Goal: Task Accomplishment & Management: Manage account settings

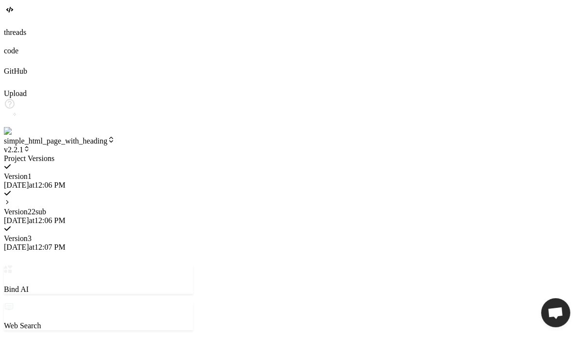
scroll to position [354, 0]
click at [177, 154] on div at bounding box center [98, 154] width 189 height 0
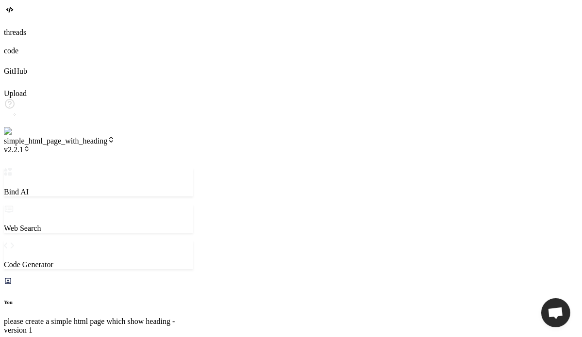
click at [30, 146] on span "v2.2.1" at bounding box center [17, 150] width 26 height 8
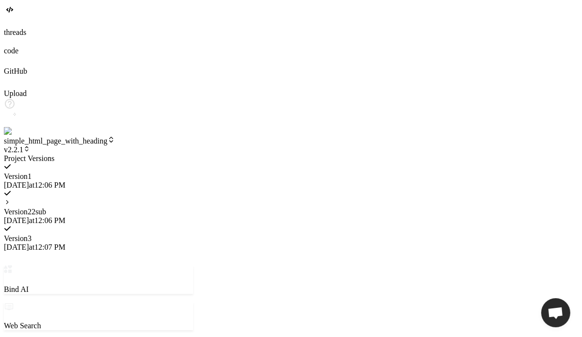
click at [11, 199] on icon at bounding box center [7, 202] width 7 height 7
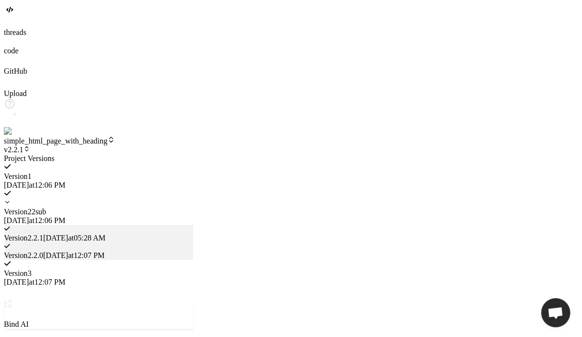
click at [181, 154] on div at bounding box center [98, 154] width 189 height 0
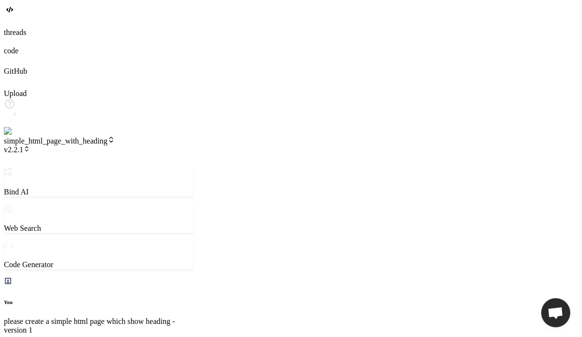
click at [13, 136] on img at bounding box center [20, 131] width 32 height 9
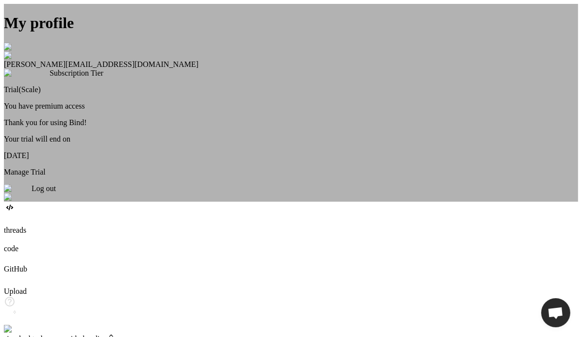
click at [56, 193] on span "Log out" at bounding box center [44, 188] width 24 height 8
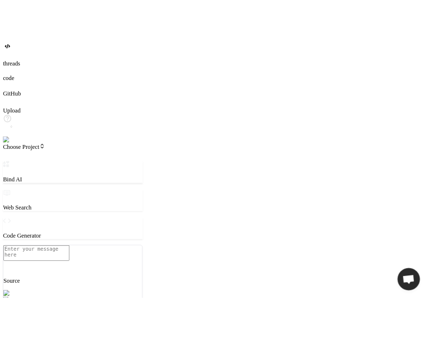
scroll to position [410, 0]
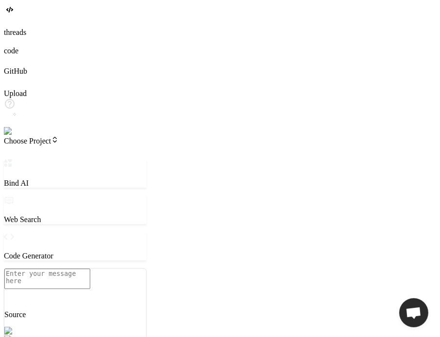
type textarea "x"
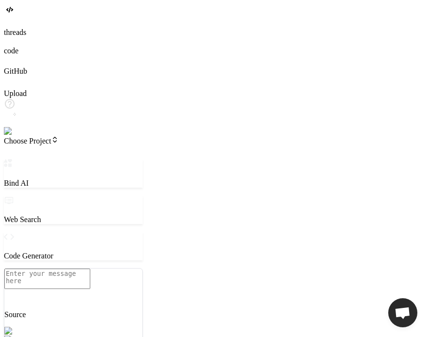
click at [17, 136] on img at bounding box center [17, 131] width 27 height 9
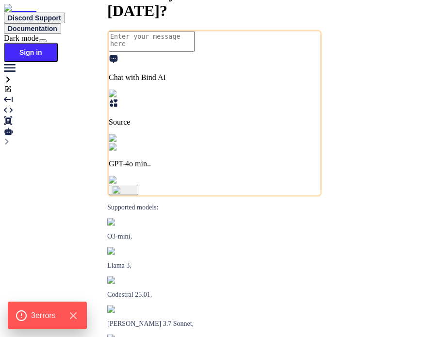
type textarea "x"
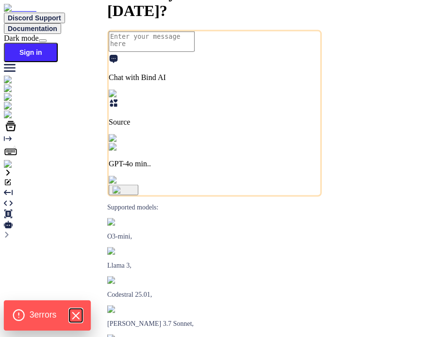
click at [79, 314] on icon "Hide Errors" at bounding box center [75, 316] width 13 height 13
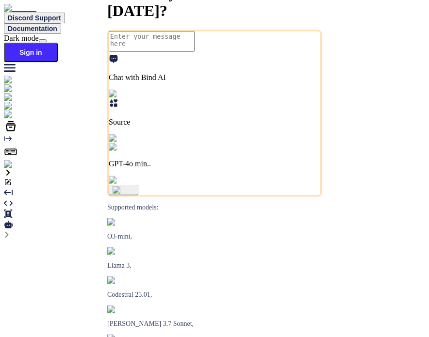
click at [17, 169] on img at bounding box center [17, 164] width 27 height 9
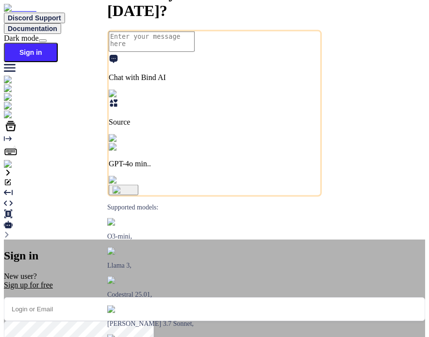
click at [189, 297] on input "email" at bounding box center [214, 309] width 421 height 24
paste input "selectedVersion"
type input "selectedVersion"
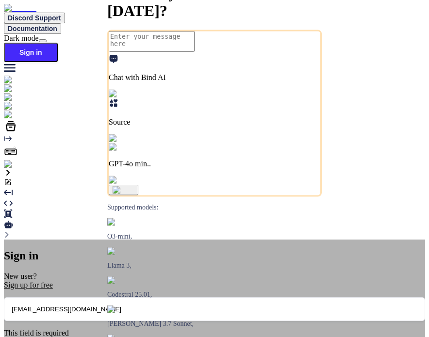
type input "testbindtest149@mailinator.com"
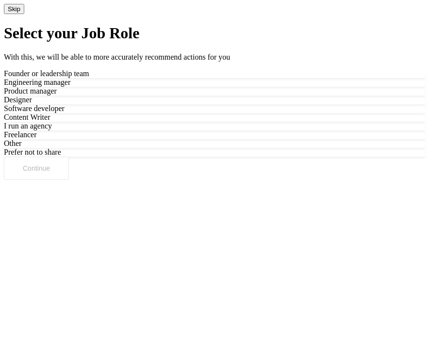
click at [24, 14] on button "Skip" at bounding box center [14, 9] width 20 height 10
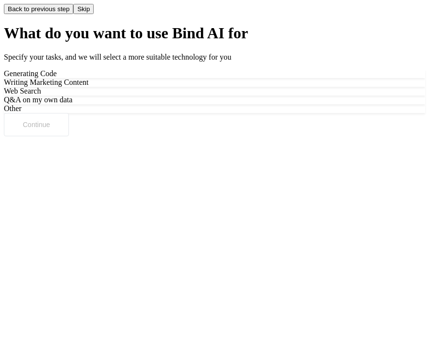
click at [94, 14] on button "Skip" at bounding box center [83, 9] width 20 height 10
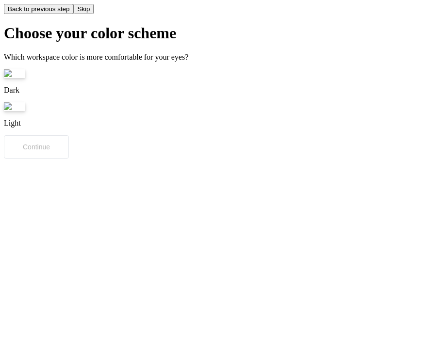
click at [25, 78] on img at bounding box center [14, 73] width 21 height 9
click at [69, 159] on button "Continue" at bounding box center [36, 146] width 65 height 23
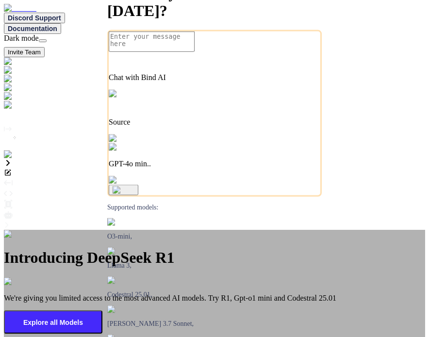
click at [262, 230] on div "Introducing DeepSeek R1 We're giving you limited access to the most advanced AI…" at bounding box center [214, 290] width 421 height 120
click at [28, 230] on img at bounding box center [16, 234] width 24 height 9
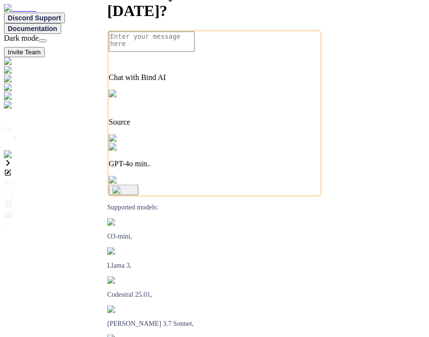
type textarea "x"
click at [11, 159] on img at bounding box center [20, 154] width 32 height 9
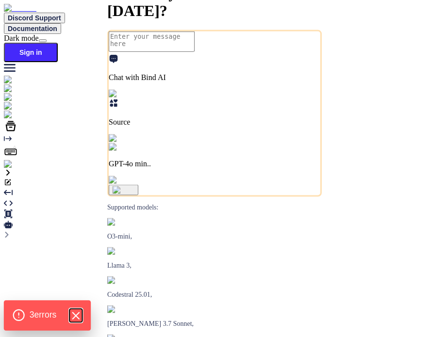
click at [72, 314] on icon "Hide Errors" at bounding box center [75, 316] width 13 height 13
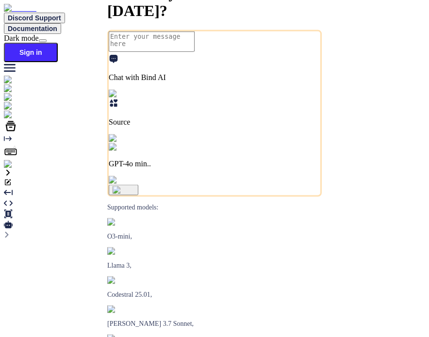
click at [15, 169] on img at bounding box center [17, 164] width 27 height 9
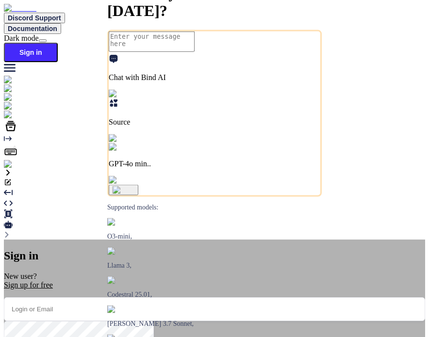
click at [179, 272] on p "New user? Sign up for free" at bounding box center [214, 280] width 421 height 17
click at [175, 297] on input "email" at bounding box center [214, 309] width 421 height 24
type input "[EMAIL_ADDRESS][DOMAIN_NAME]"
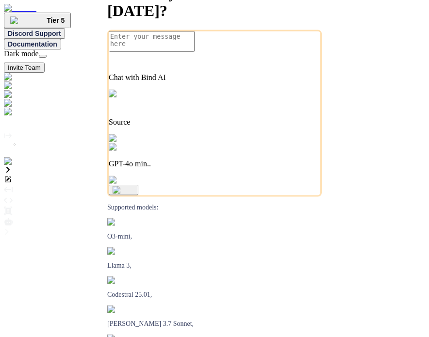
click at [9, 166] on img at bounding box center [20, 161] width 32 height 9
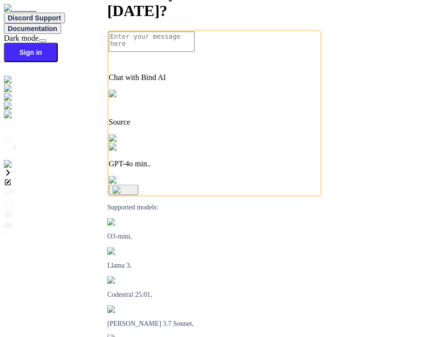
click at [12, 169] on img at bounding box center [17, 164] width 27 height 9
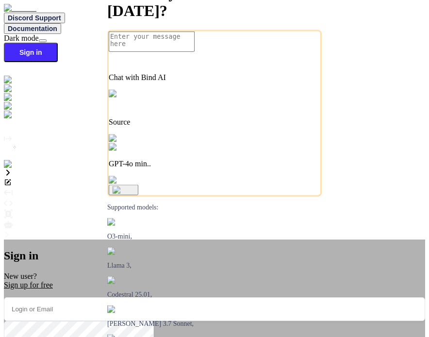
click at [206, 297] on input "email" at bounding box center [214, 309] width 421 height 24
type input "testbindtest147@mailinator.com"
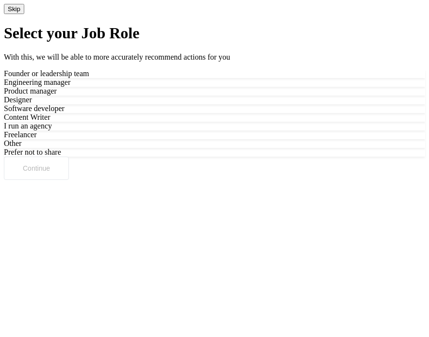
click at [24, 14] on button "Skip" at bounding box center [14, 9] width 20 height 10
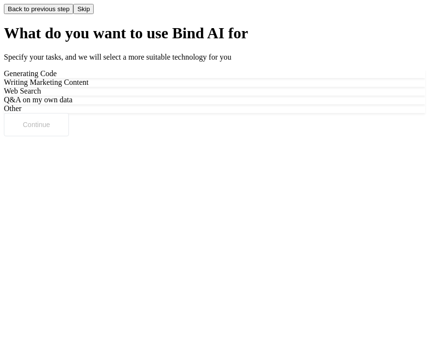
click at [94, 14] on button "Skip" at bounding box center [83, 9] width 20 height 10
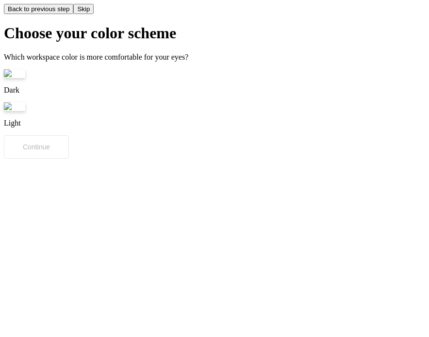
click at [25, 78] on img at bounding box center [14, 73] width 21 height 9
click at [50, 151] on p "Continue" at bounding box center [36, 147] width 27 height 8
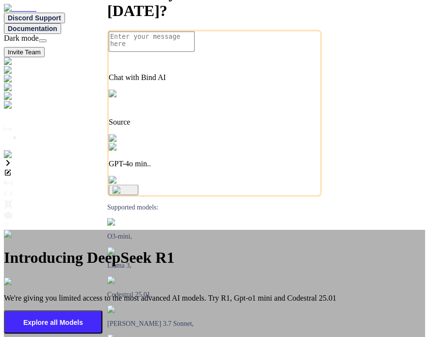
click at [315, 230] on div "Introducing DeepSeek R1 We're giving you limited access to the most advanced AI…" at bounding box center [214, 294] width 421 height 128
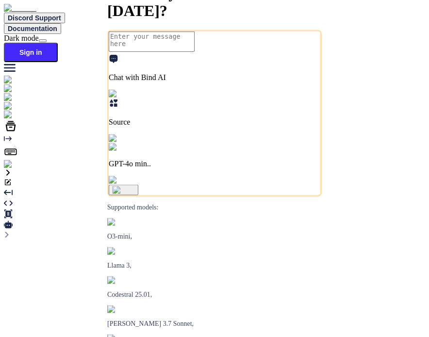
click at [17, 169] on img at bounding box center [17, 164] width 27 height 9
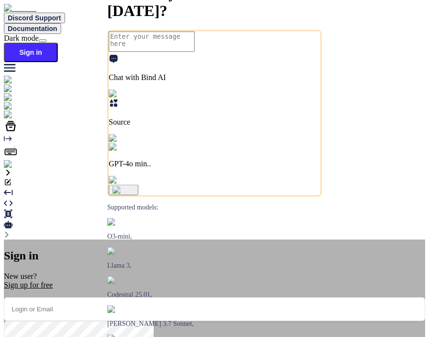
click at [223, 297] on input "email" at bounding box center [214, 309] width 421 height 24
type input "[EMAIL_ADDRESS][DOMAIN_NAME]"
